Goal: Obtain resource: Download file/media

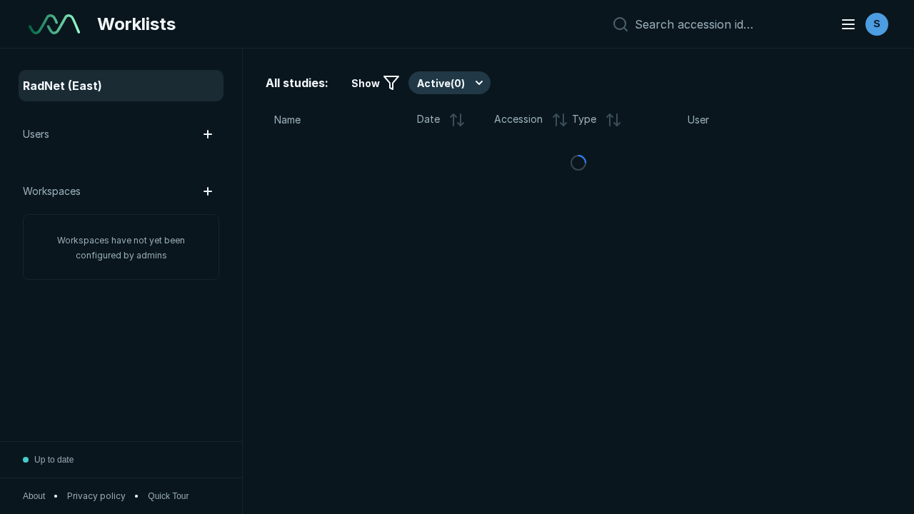
scroll to position [3901, 5950]
